Goal: Task Accomplishment & Management: Use online tool/utility

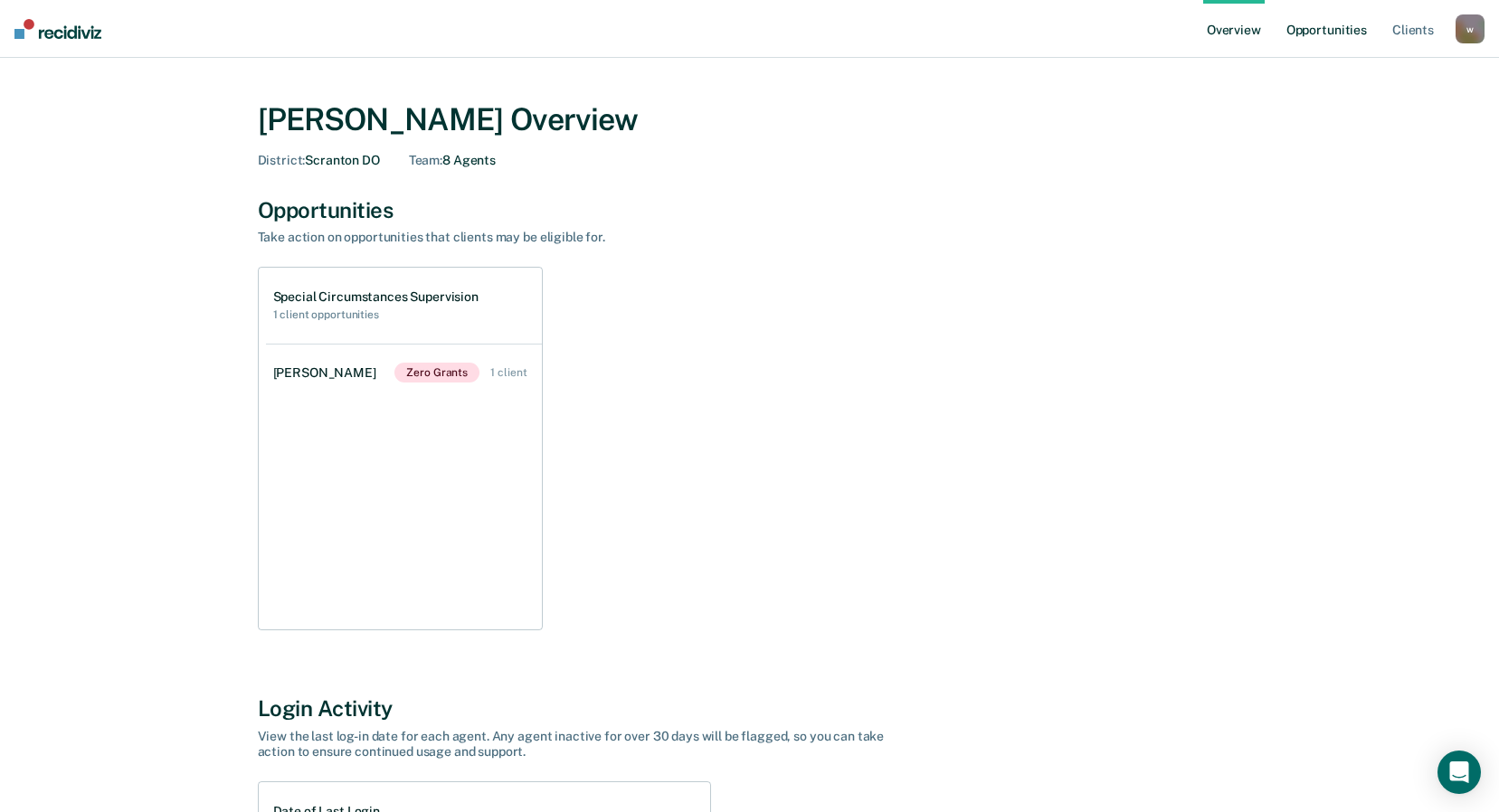
click at [1311, 36] on link "Opportunities" at bounding box center [1327, 28] width 88 height 58
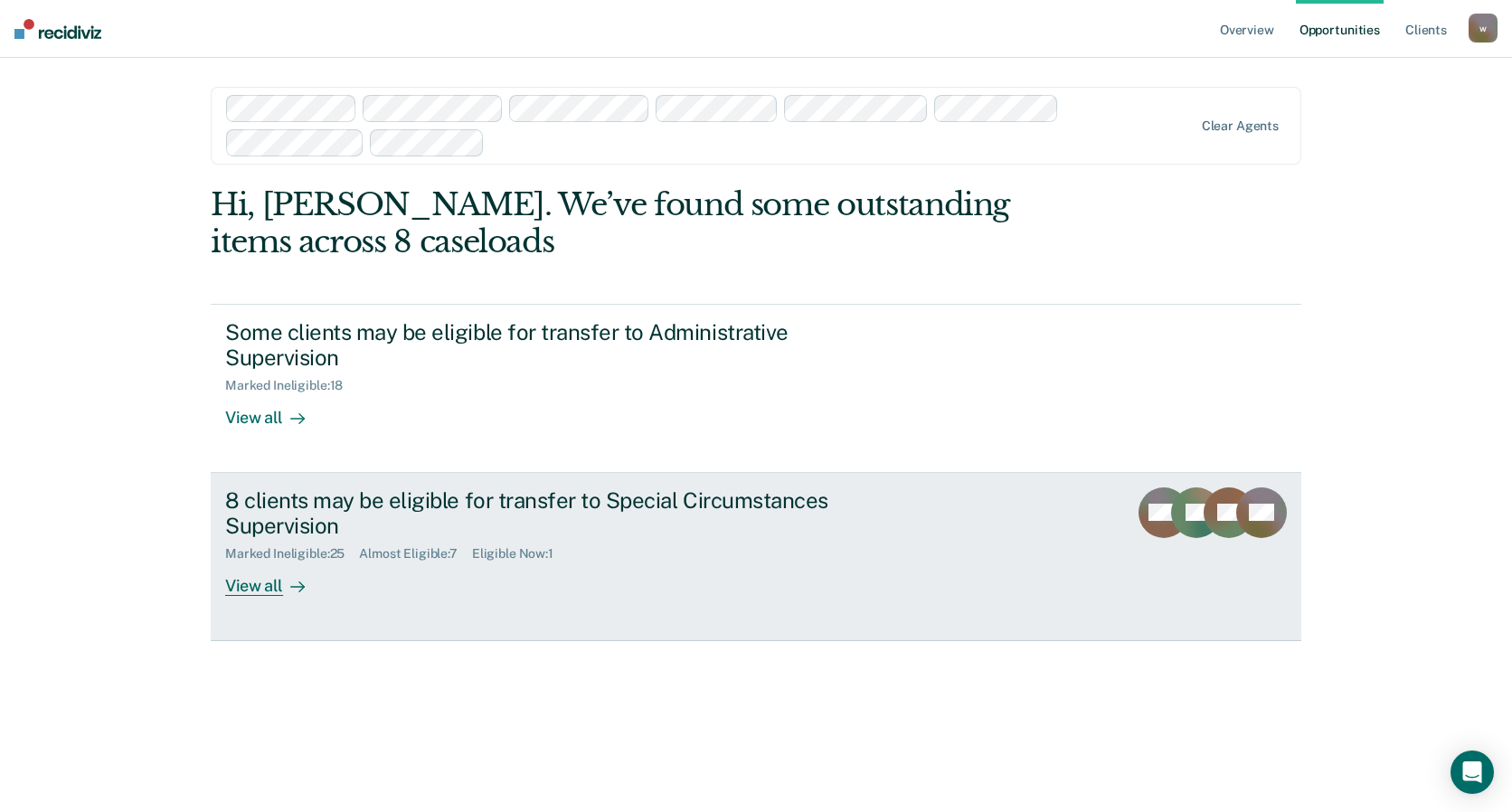
click at [493, 527] on div "8 clients may be eligible for transfer to Special Circumstances Supervision" at bounding box center [543, 514] width 635 height 52
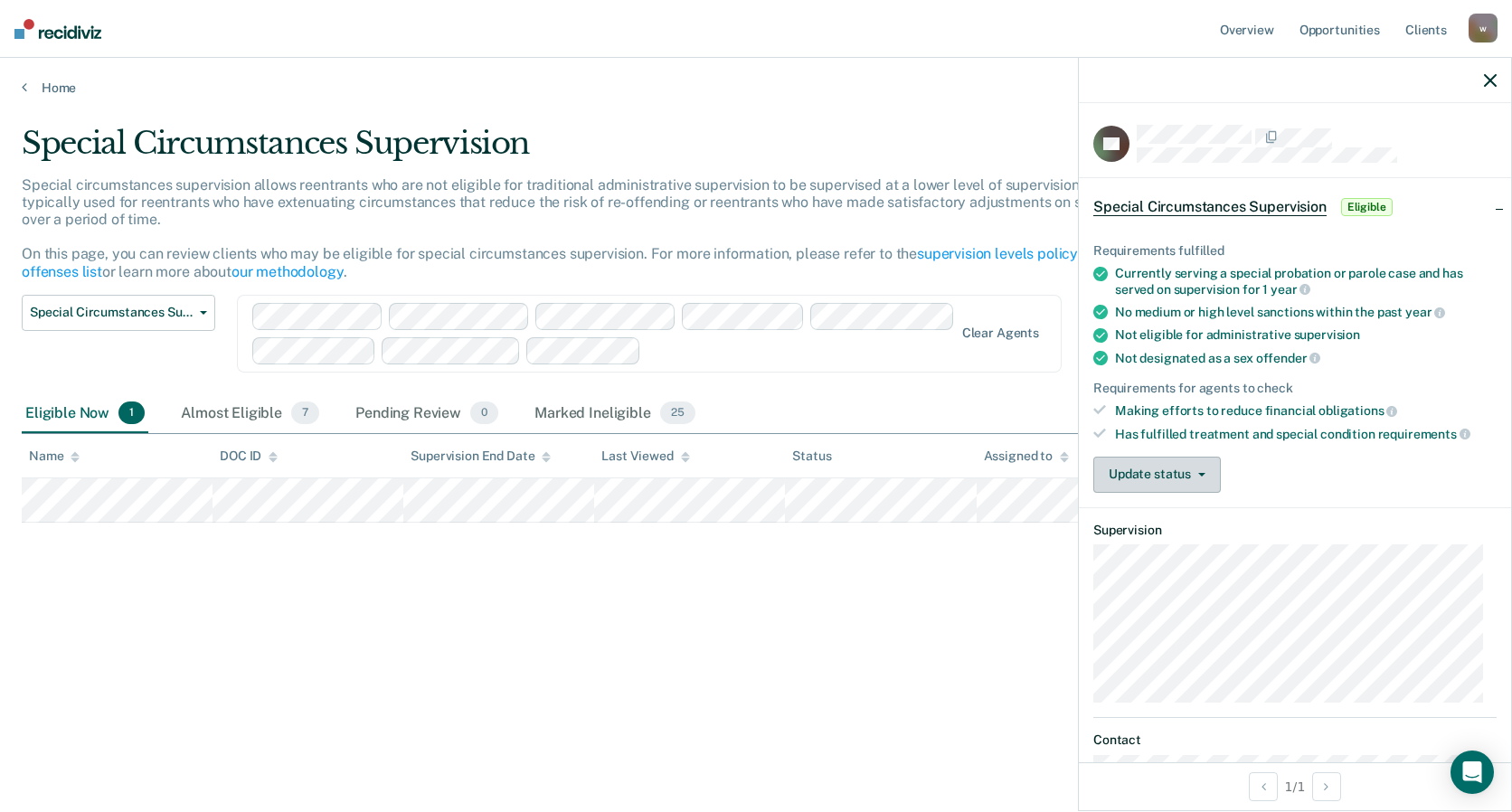
click at [1201, 474] on icon "button" at bounding box center [1202, 475] width 7 height 4
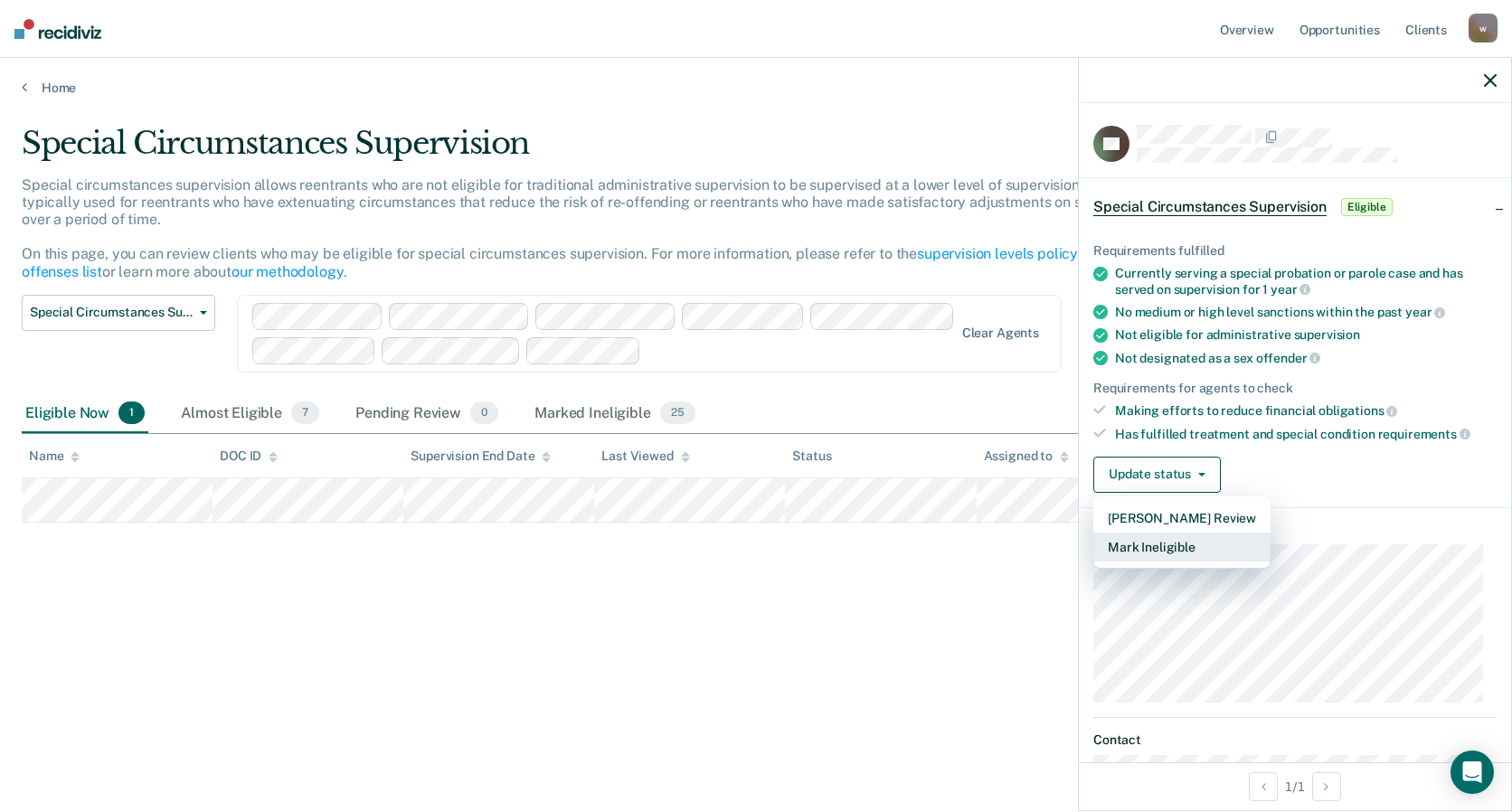
click at [1156, 543] on button "Mark Ineligible" at bounding box center [1183, 547] width 178 height 29
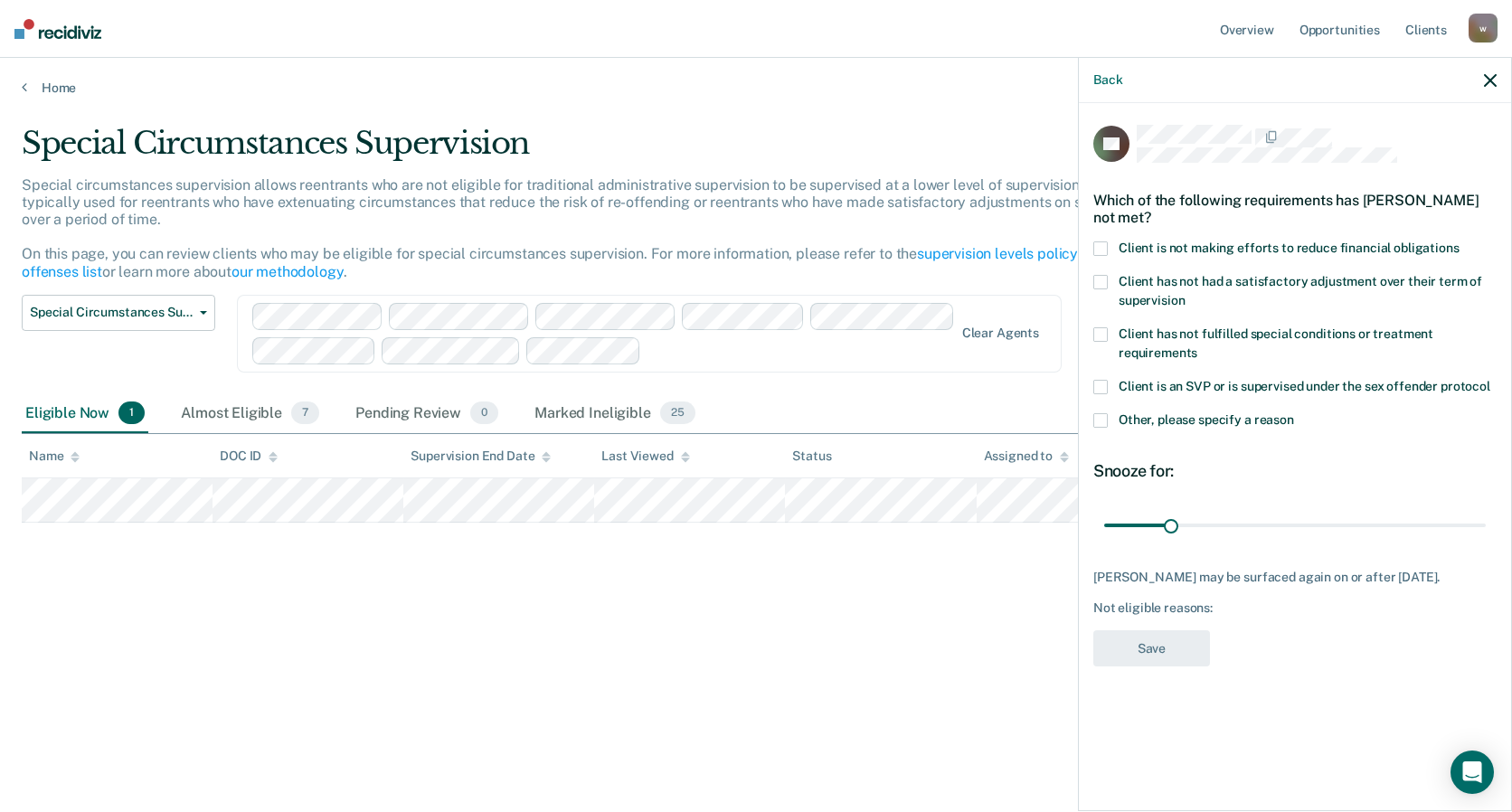
click at [1103, 419] on span at bounding box center [1101, 421] width 15 height 15
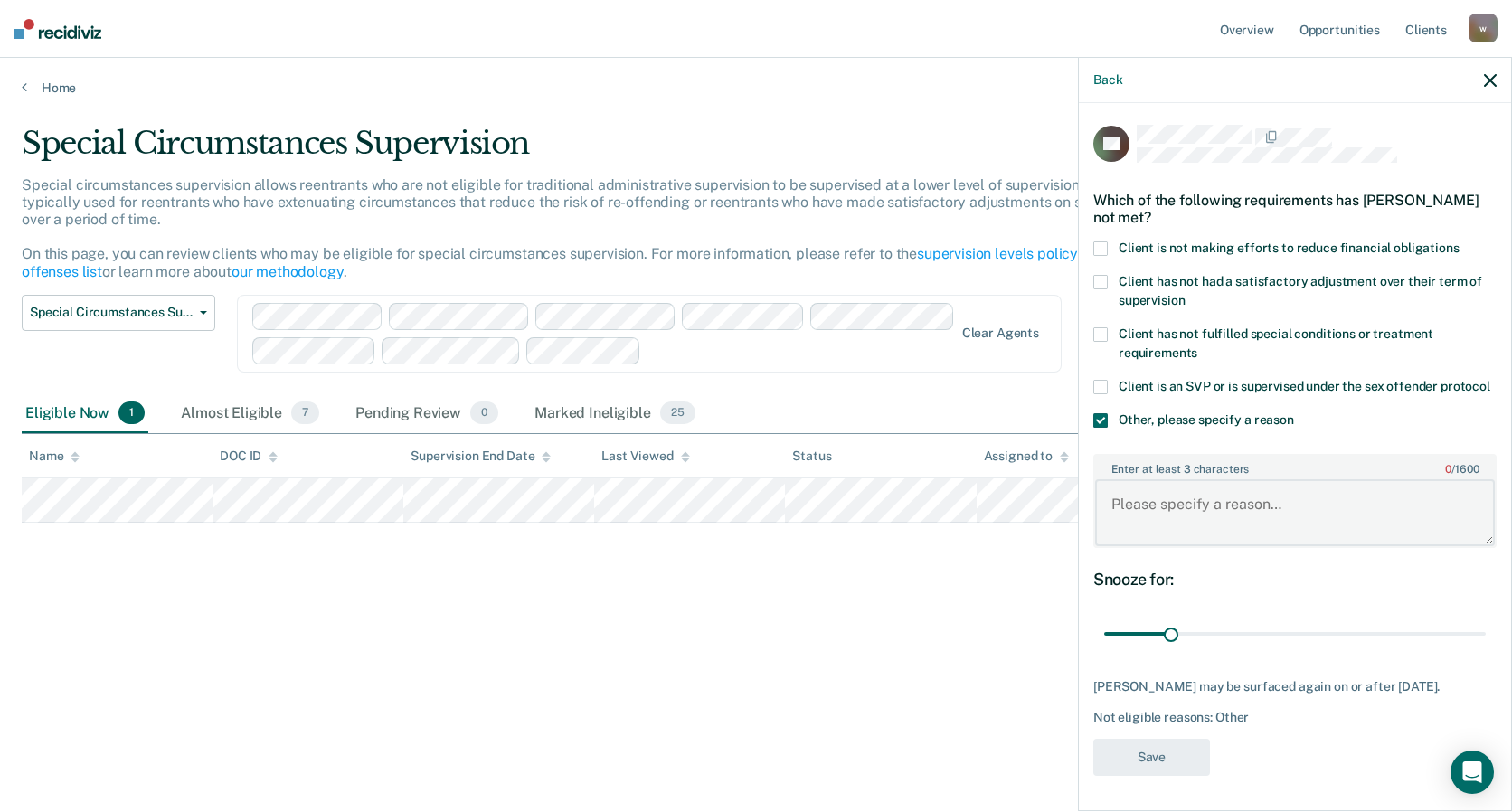
click at [1172, 535] on textarea "Enter at least 3 characters 0 / 1600" at bounding box center [1295, 513] width 400 height 67
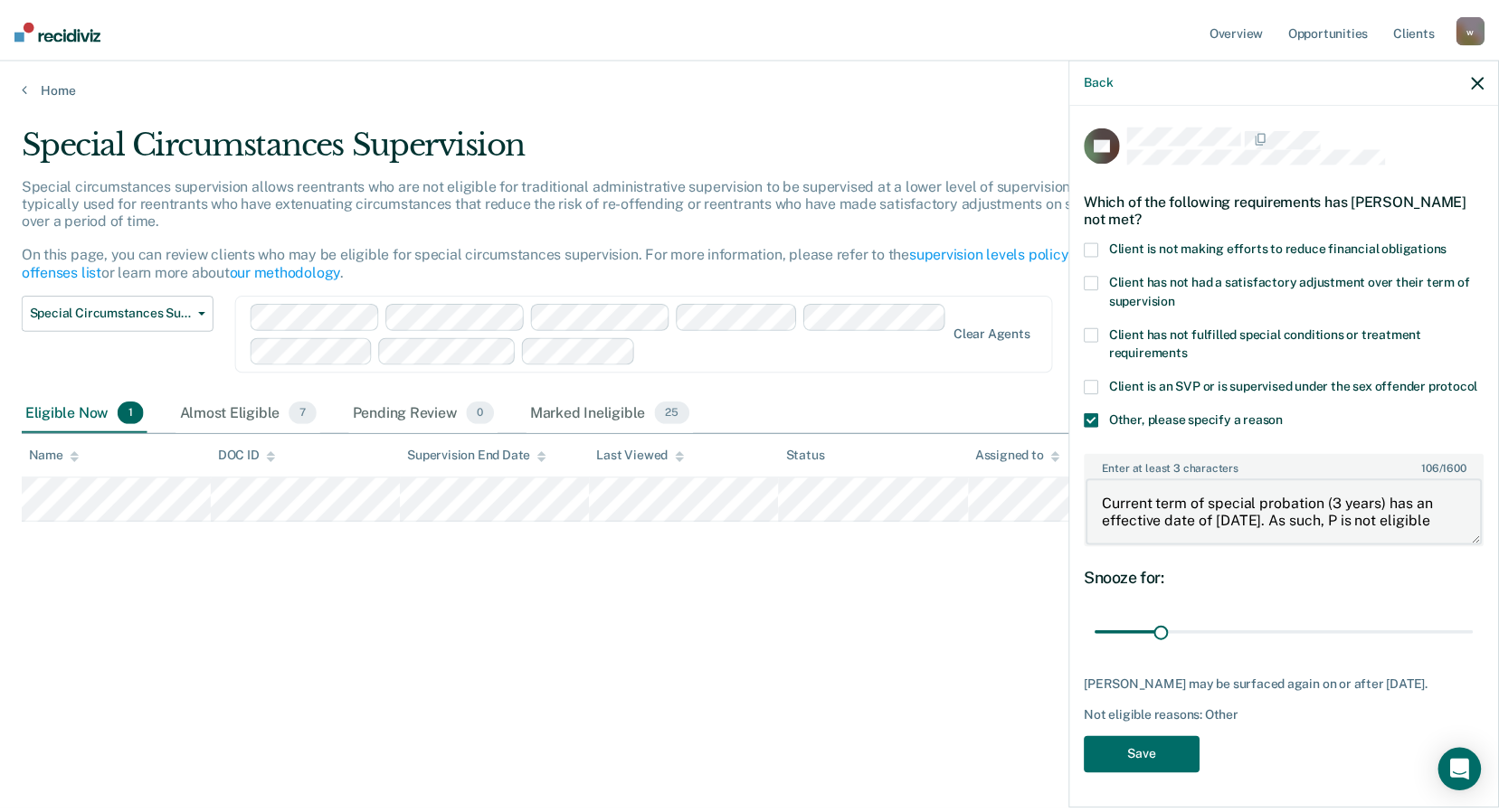
scroll to position [3, 0]
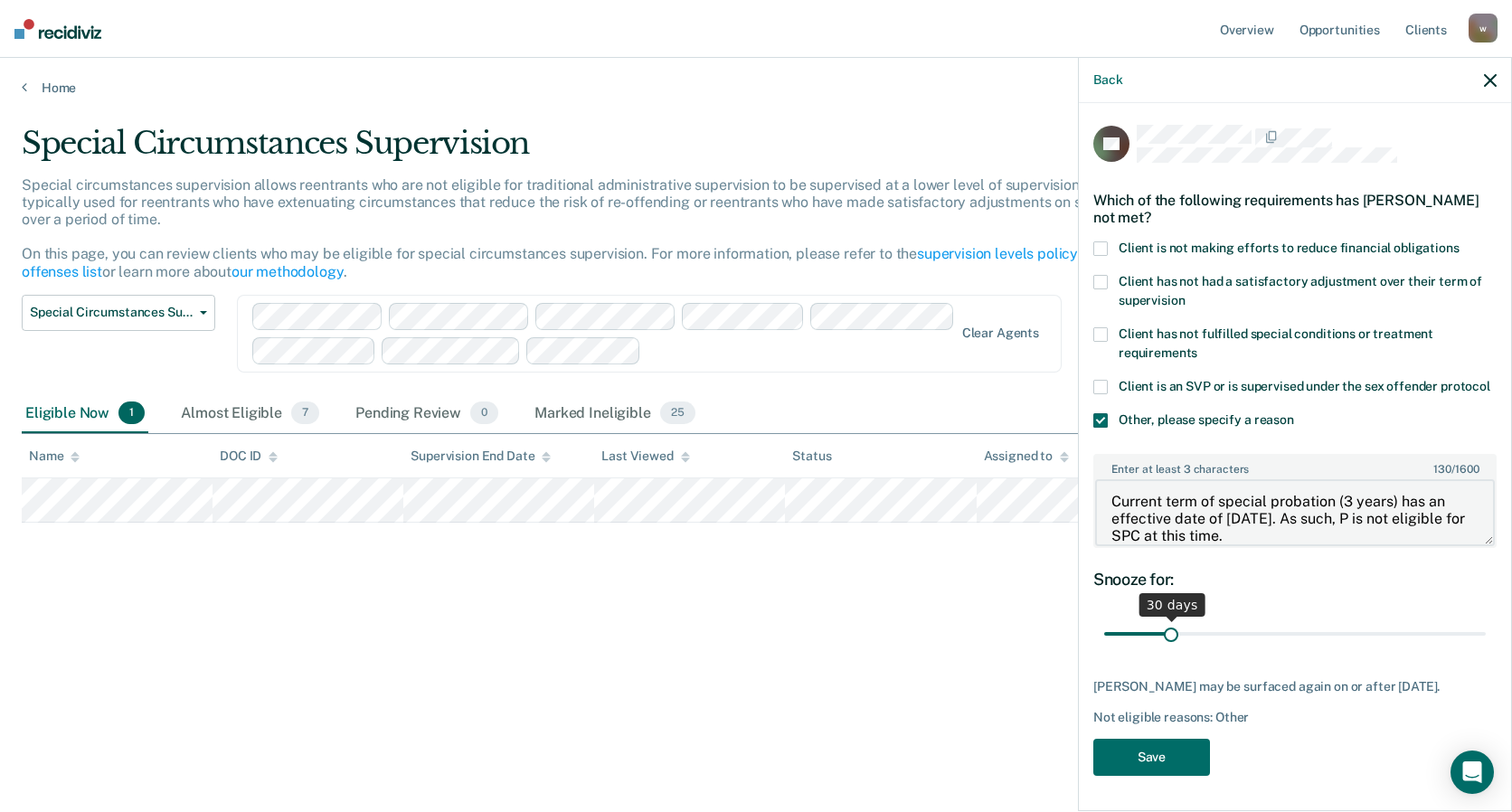
type textarea "Current term of special probation (3 years) has an effective date of [DATE]. As…"
drag, startPoint x: 1204, startPoint y: 645, endPoint x: 1468, endPoint y: 657, distance: 264.3
type input "180"
click at [1468, 650] on input "range" at bounding box center [1294, 634] width 382 height 32
click at [1164, 776] on button "Save" at bounding box center [1151, 757] width 116 height 38
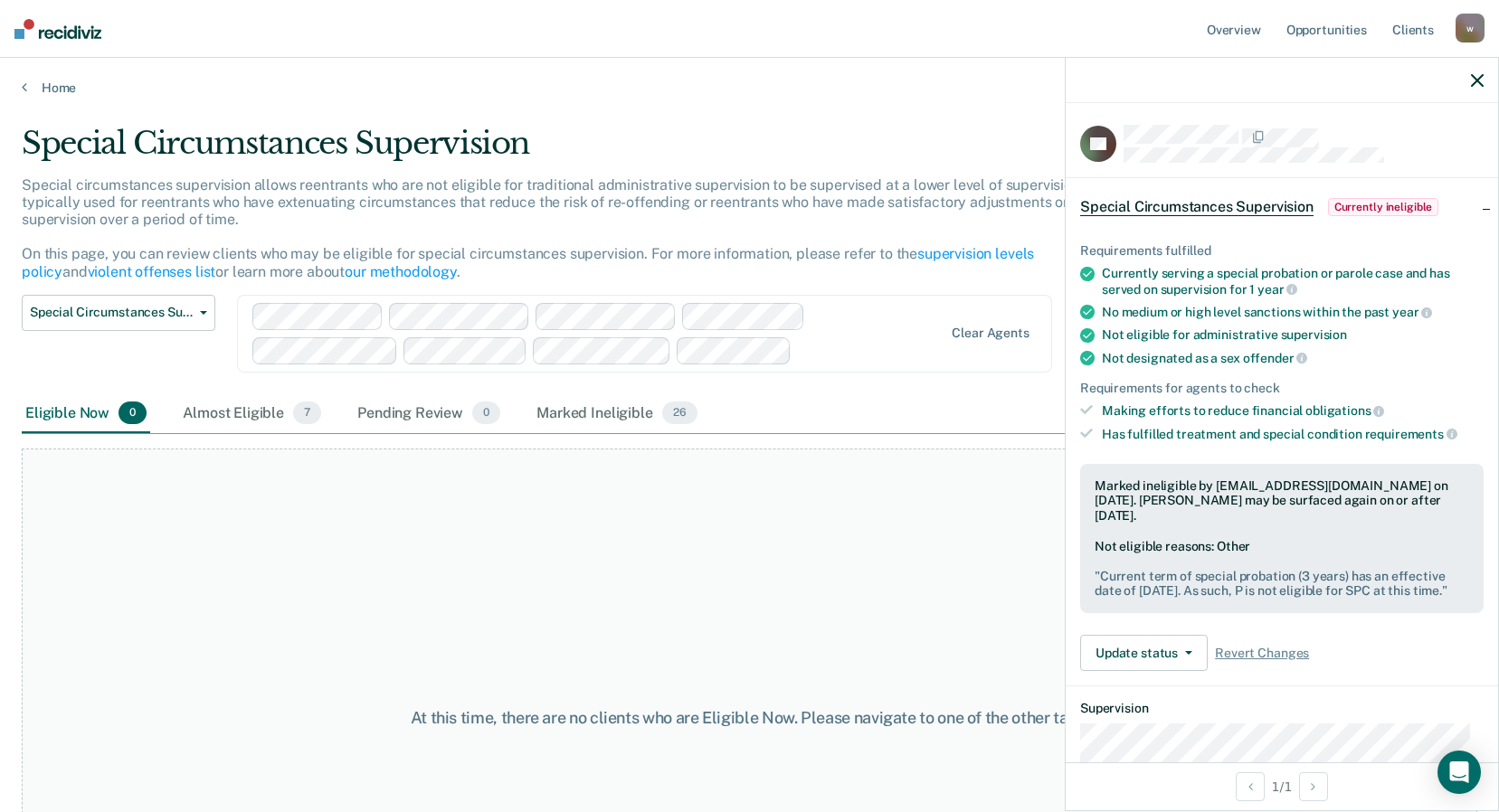
click at [1478, 81] on icon "button" at bounding box center [1478, 81] width 13 height 13
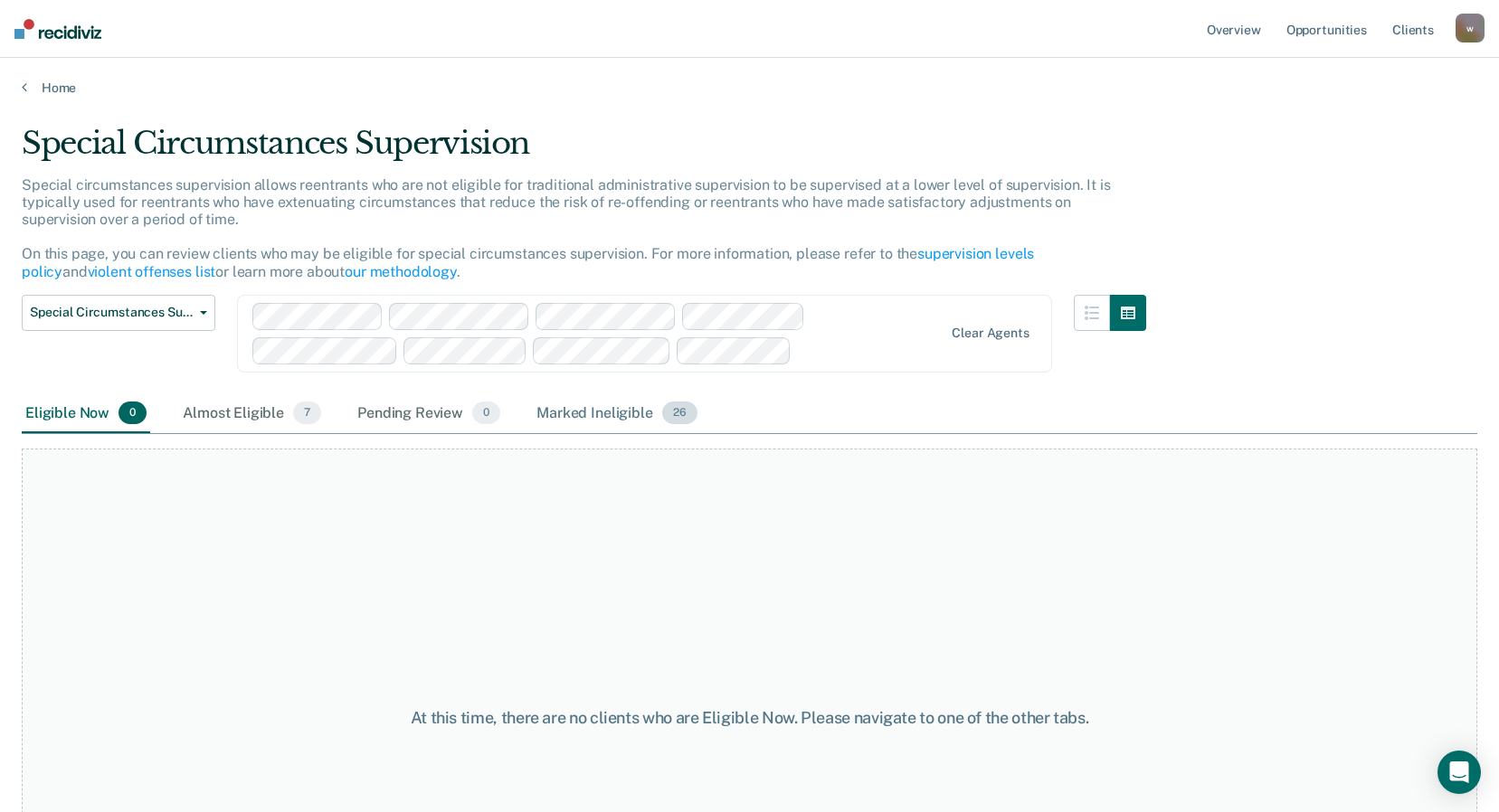
click at [601, 410] on div "Marked Ineligible 26" at bounding box center [616, 414] width 168 height 39
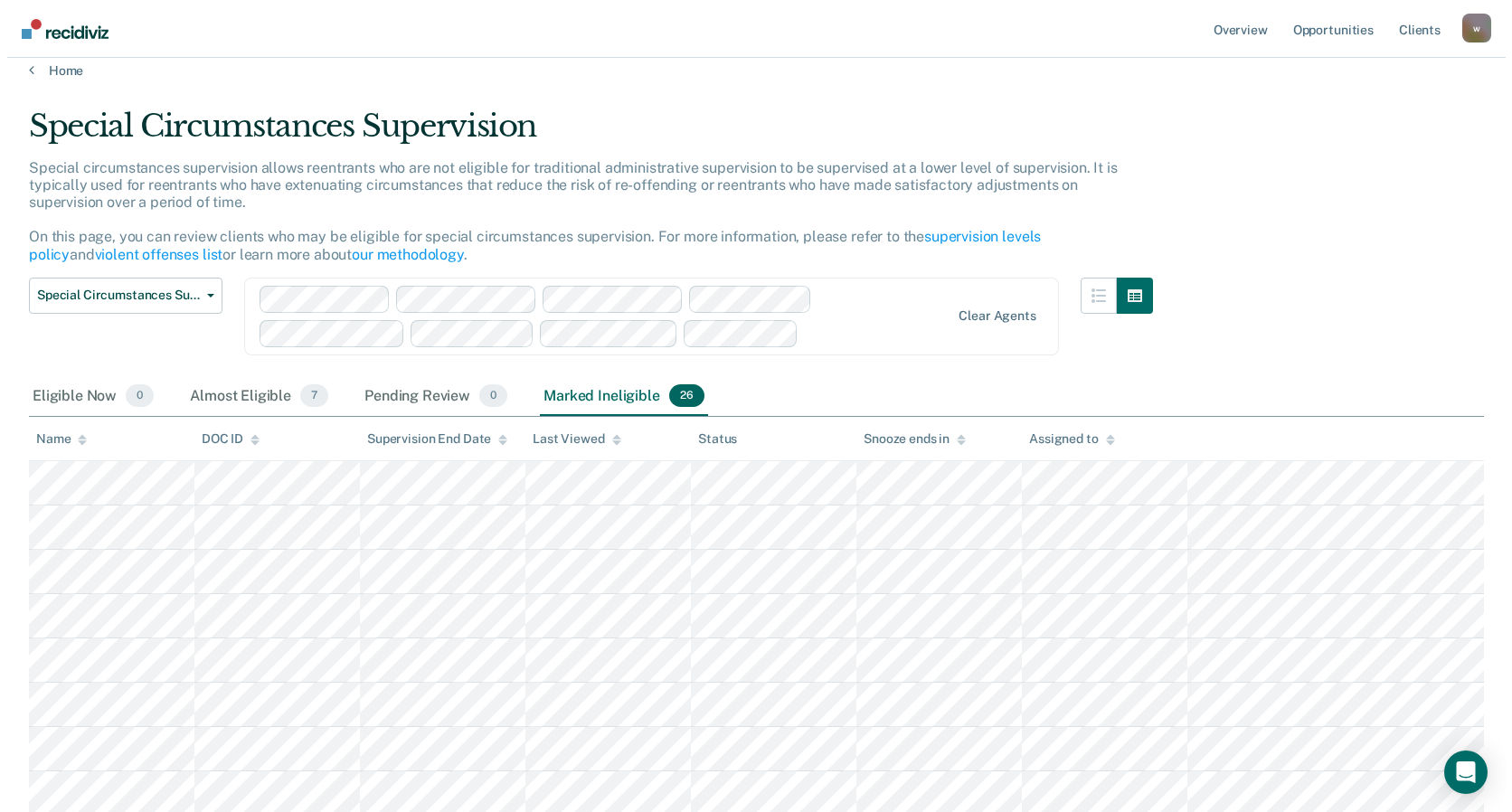
scroll to position [0, 0]
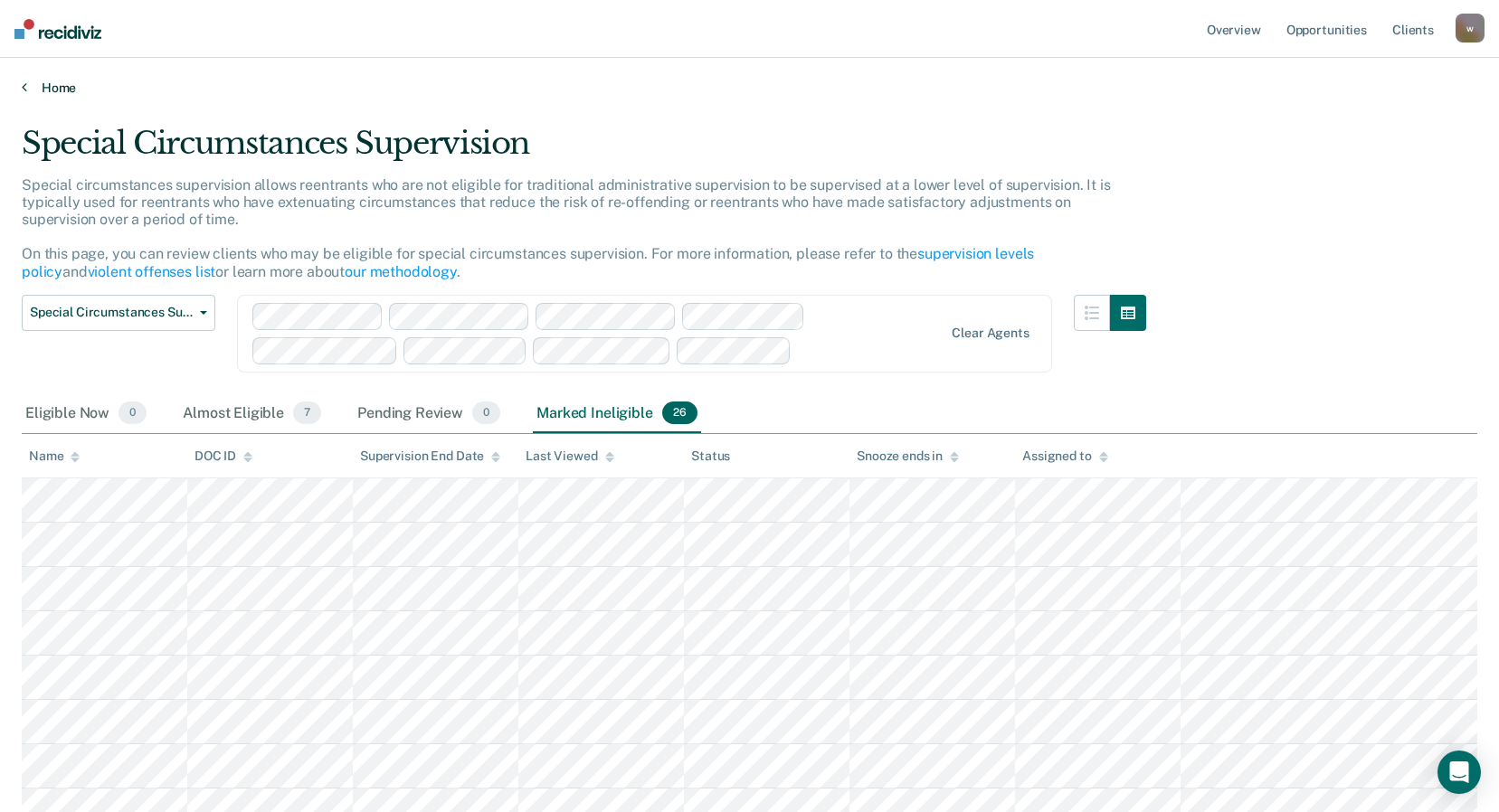
click at [54, 88] on link "Home" at bounding box center [750, 88] width 1456 height 16
